Goal: Information Seeking & Learning: Learn about a topic

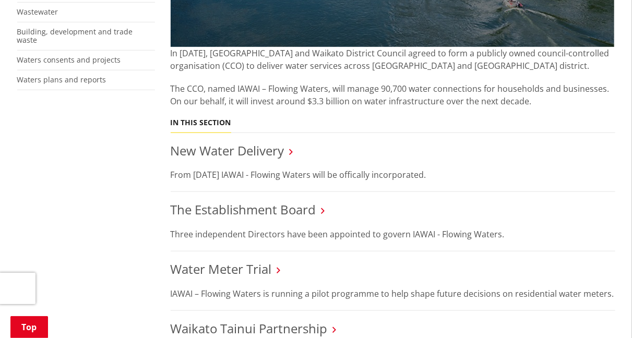
scroll to position [365, 0]
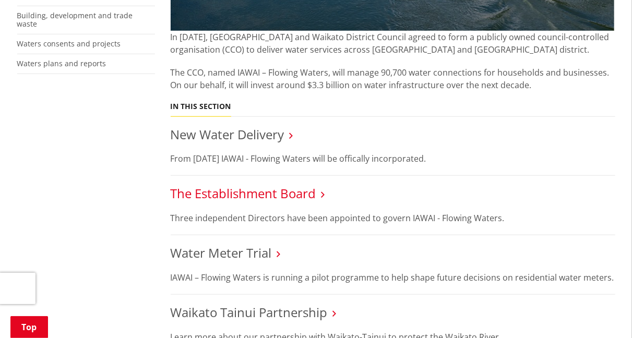
click at [226, 193] on link "The Establishment Board" at bounding box center [244, 193] width 146 height 17
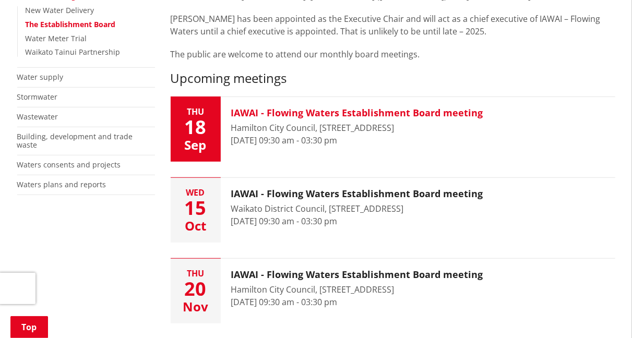
scroll to position [261, 0]
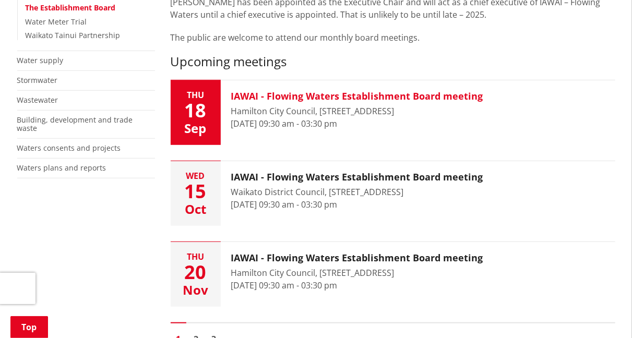
click at [420, 95] on h3 "IAWAI - Flowing Waters Establishment Board meeting" at bounding box center [357, 96] width 252 height 11
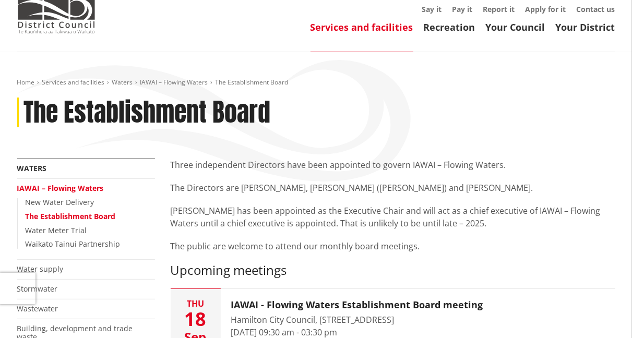
scroll to position [0, 0]
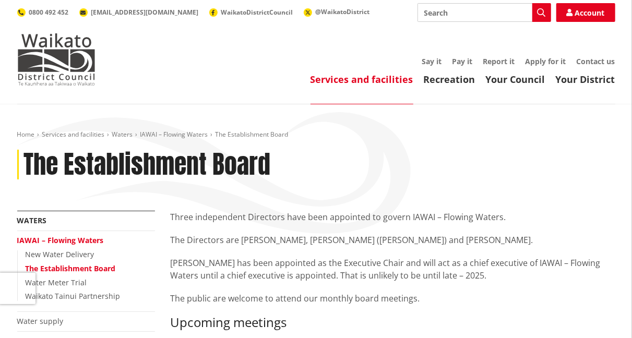
click at [505, 225] on div "Three independent Directors have been appointed to govern IAWAI – Flowing Water…" at bounding box center [393, 258] width 445 height 94
